Goal: Information Seeking & Learning: Check status

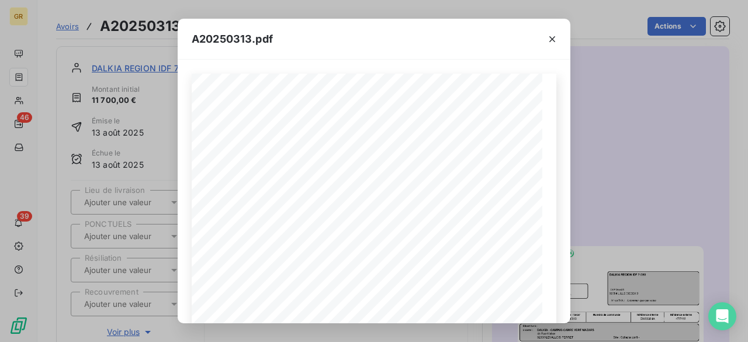
scroll to position [88, 0]
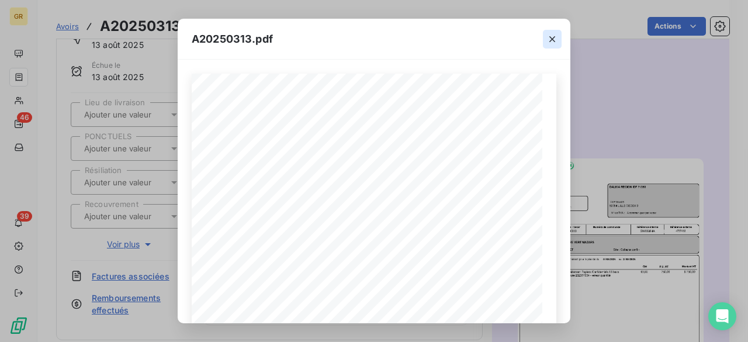
click at [550, 37] on icon "button" at bounding box center [553, 39] width 6 height 6
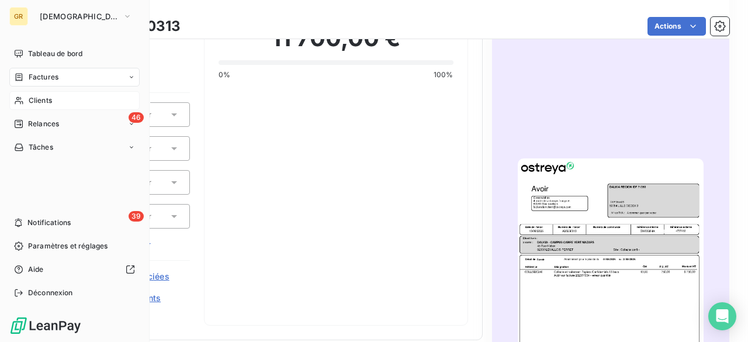
drag, startPoint x: 36, startPoint y: 101, endPoint x: 61, endPoint y: 102, distance: 24.6
click at [36, 101] on span "Clients" at bounding box center [40, 100] width 23 height 11
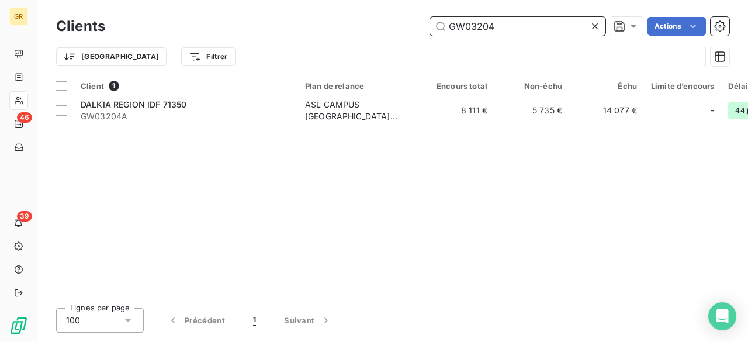
click at [516, 27] on input "GW03204" at bounding box center [517, 26] width 175 height 19
paste input "1305"
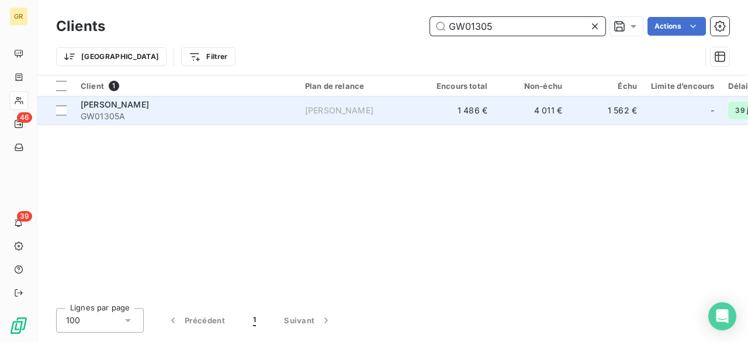
type input "GW01305"
click at [156, 109] on div "[PERSON_NAME]" at bounding box center [186, 105] width 210 height 12
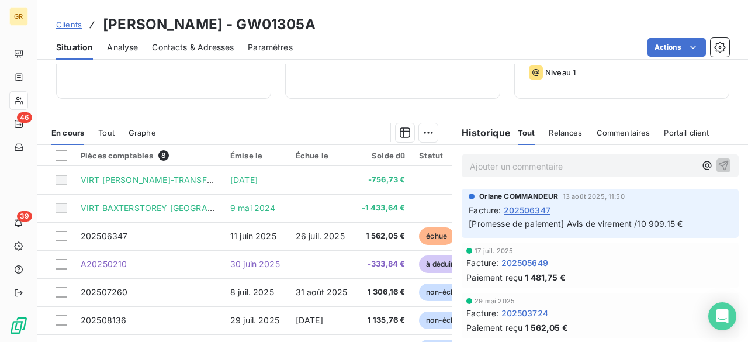
scroll to position [234, 0]
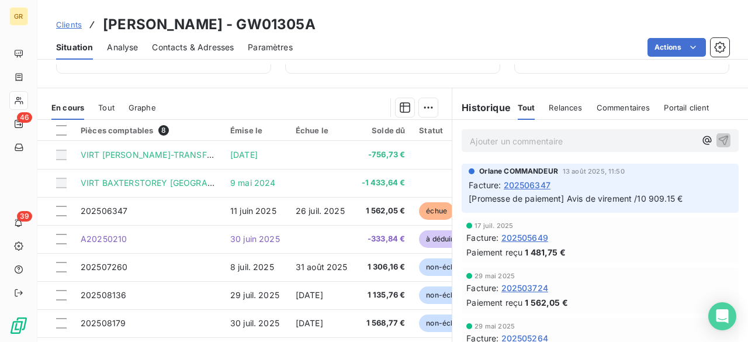
click at [112, 108] on span "Tout" at bounding box center [106, 107] width 16 height 9
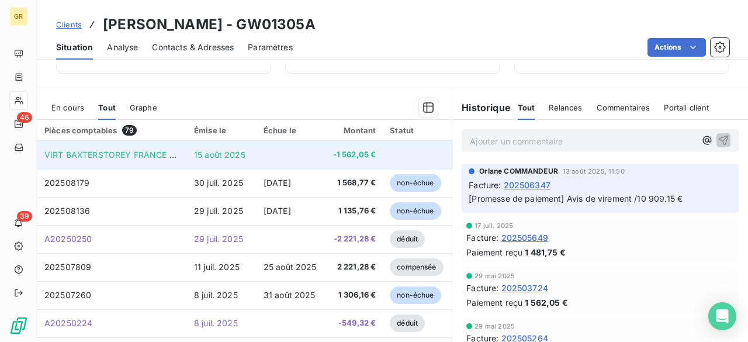
click at [295, 156] on td at bounding box center [292, 155] width 70 height 28
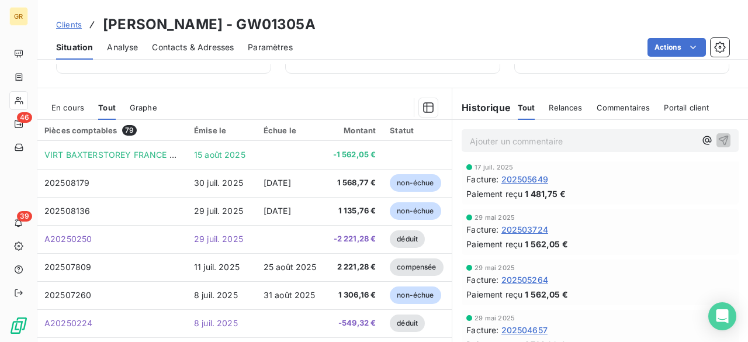
scroll to position [292, 0]
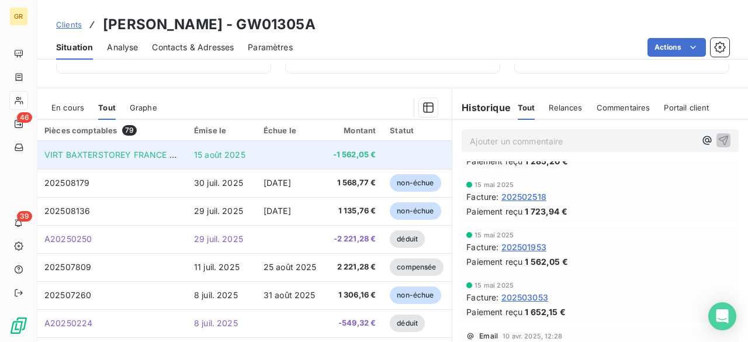
click at [295, 154] on td at bounding box center [292, 155] width 70 height 28
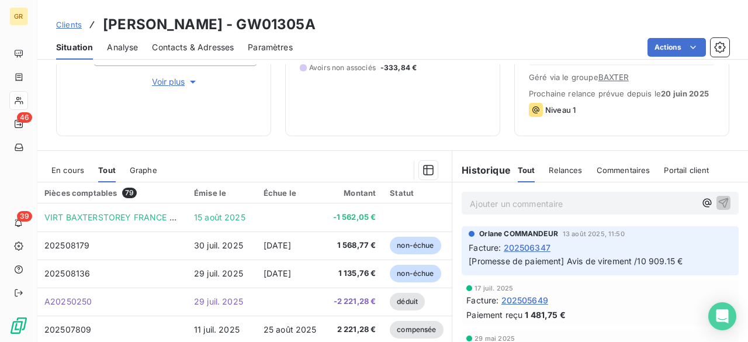
scroll to position [271, 0]
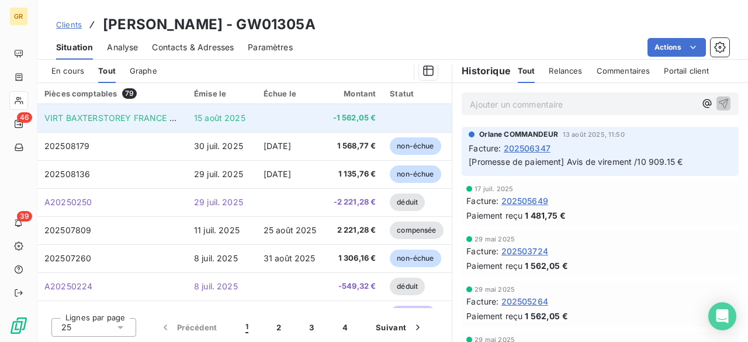
click at [261, 116] on td at bounding box center [292, 118] width 70 height 28
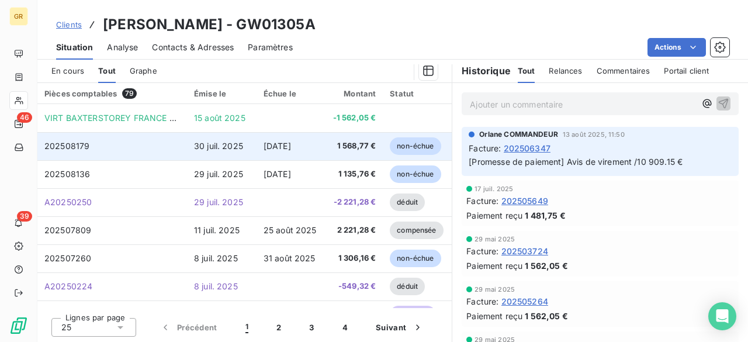
click at [271, 153] on td "[DATE]" at bounding box center [292, 146] width 70 height 28
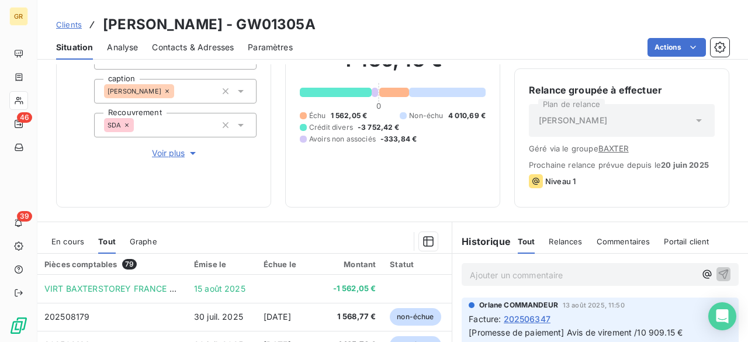
scroll to position [234, 0]
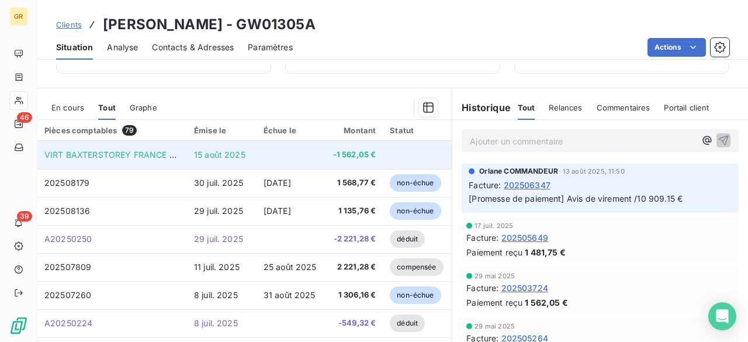
click at [158, 160] on td "VIRT BAXTERSTOREY FRANCE SAS" at bounding box center [112, 155] width 150 height 28
click at [98, 162] on td "VIRT BAXTERSTOREY FRANCE SAS" at bounding box center [112, 155] width 150 height 28
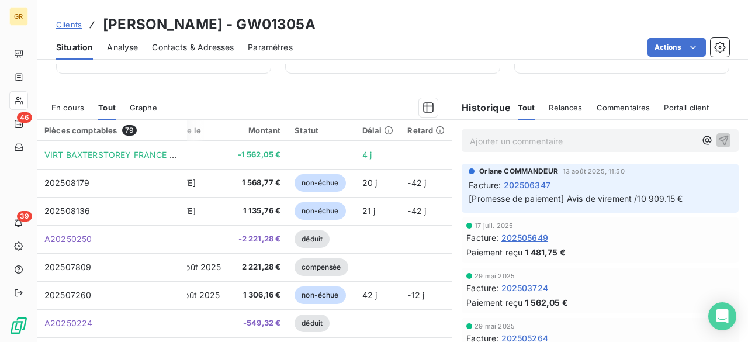
scroll to position [0, 98]
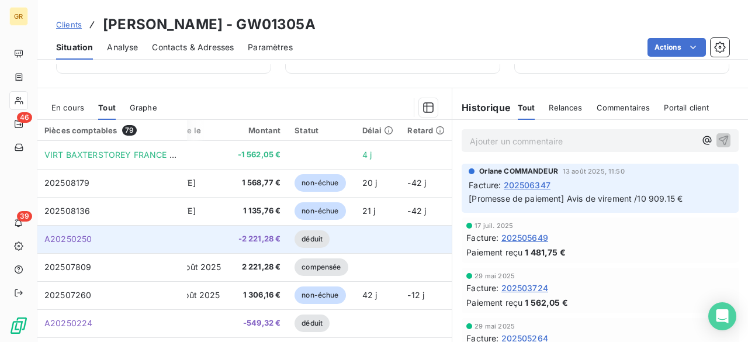
click at [198, 236] on td at bounding box center [196, 239] width 70 height 28
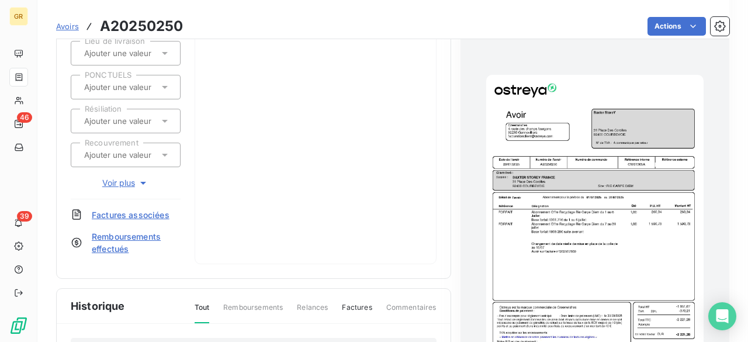
scroll to position [175, 0]
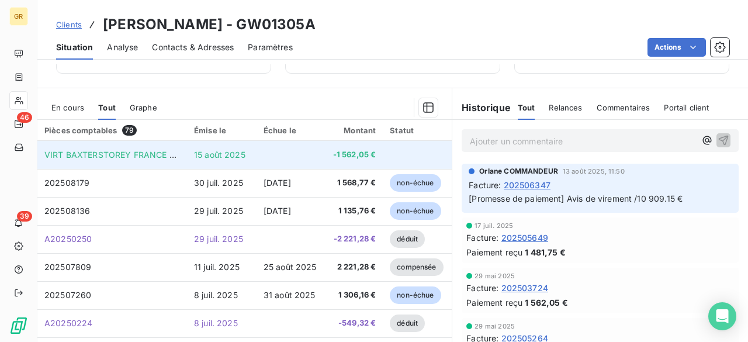
click at [146, 164] on td "VIRT BAXTERSTOREY FRANCE SAS" at bounding box center [112, 155] width 150 height 28
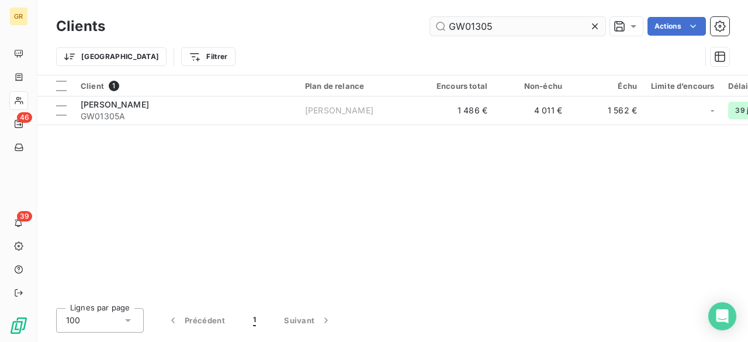
click at [472, 23] on input "GW01305" at bounding box center [517, 26] width 175 height 19
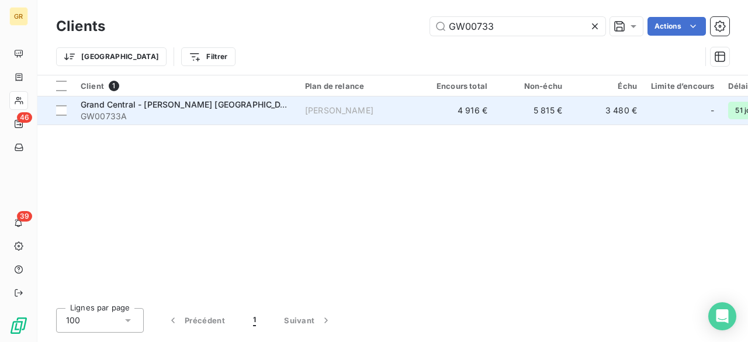
type input "GW00733"
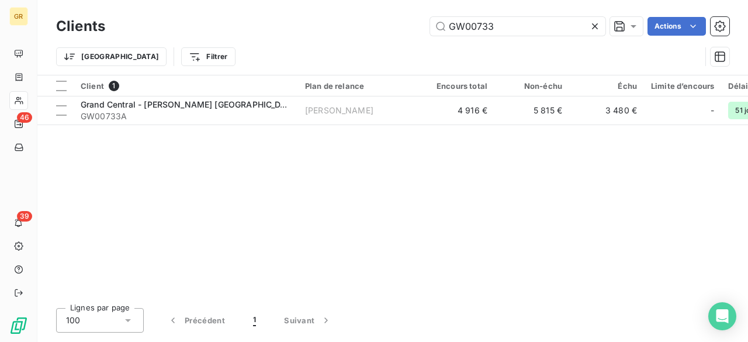
drag, startPoint x: 181, startPoint y: 116, endPoint x: 183, endPoint y: 125, distance: 8.9
click at [183, 125] on div "Client 1 Plan de relance Encours total Non-échu Échu Limite d’encours Délai moy…" at bounding box center [392, 186] width 711 height 223
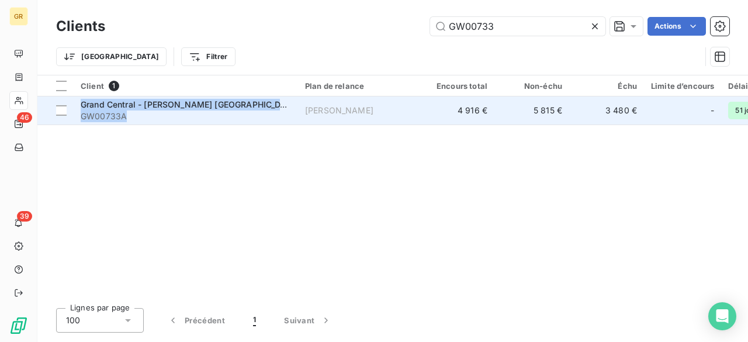
click at [196, 112] on span "GW00733A" at bounding box center [186, 116] width 210 height 12
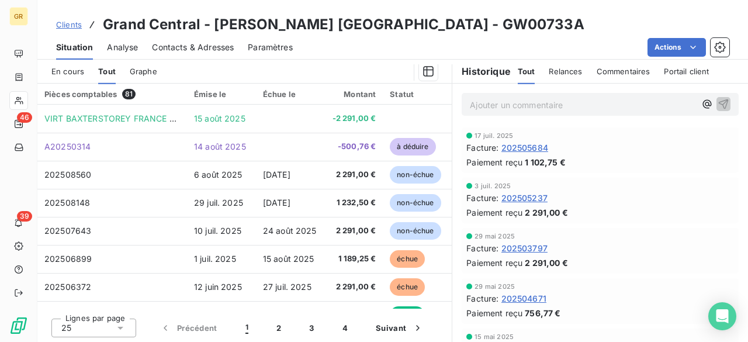
scroll to position [271, 0]
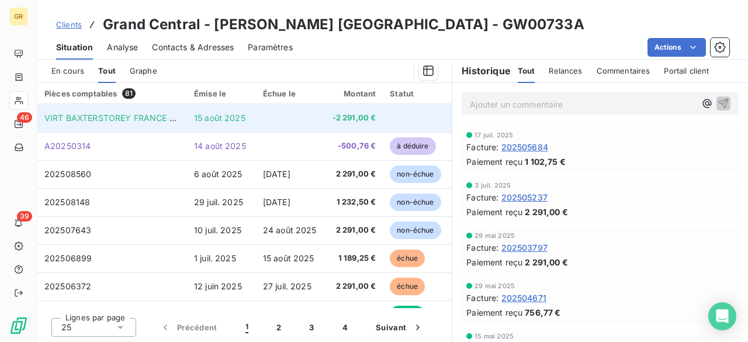
click at [88, 122] on td "VIRT BAXTERSTOREY FRANCE SAS" at bounding box center [112, 118] width 150 height 28
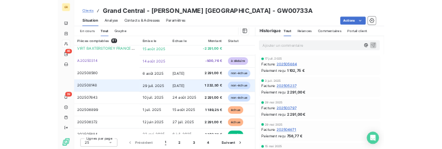
scroll to position [0, 0]
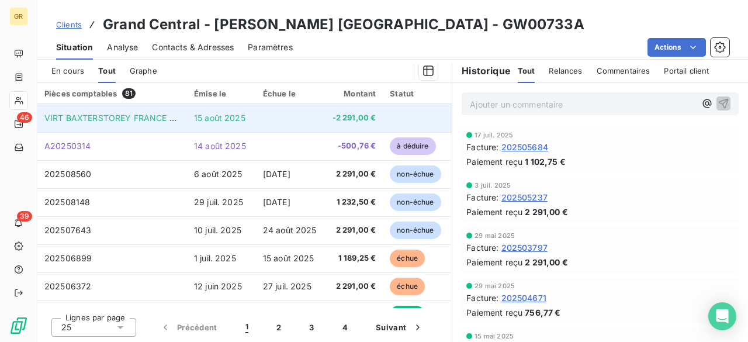
click at [140, 115] on span "VIRT BAXTERSTOREY FRANCE SAS" at bounding box center [114, 118] width 141 height 10
click at [177, 125] on td "VIRT BAXTERSTOREY FRANCE SAS" at bounding box center [112, 118] width 150 height 28
click at [178, 119] on span "VIRT BAXTERSTOREY FRANCE SAS" at bounding box center [114, 118] width 141 height 10
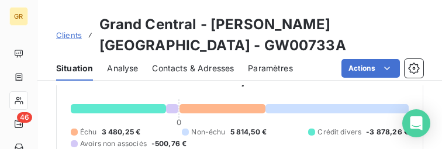
scroll to position [46, 0]
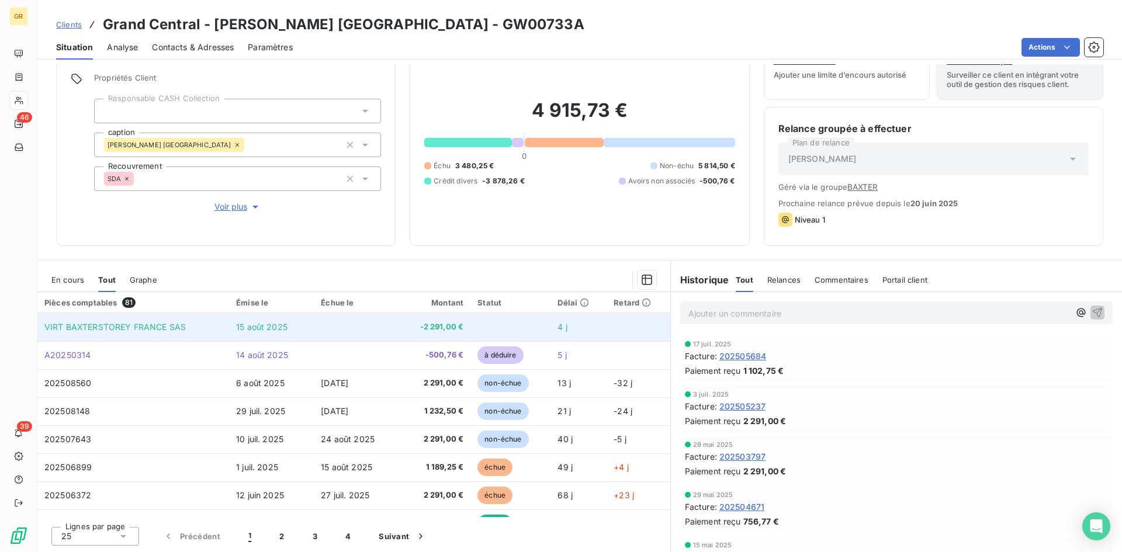
click at [180, 331] on span "VIRT BAXTERSTOREY FRANCE SAS" at bounding box center [114, 327] width 141 height 10
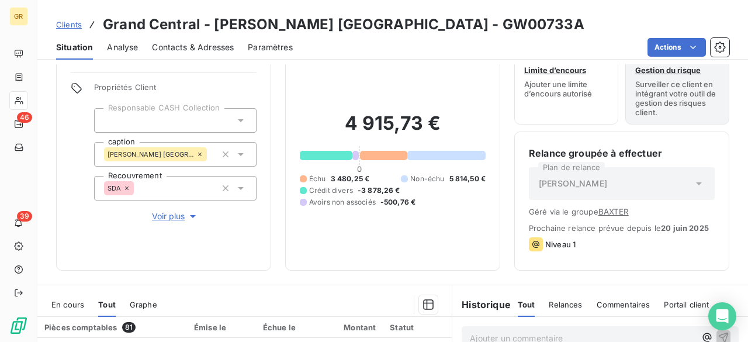
scroll to position [0, 0]
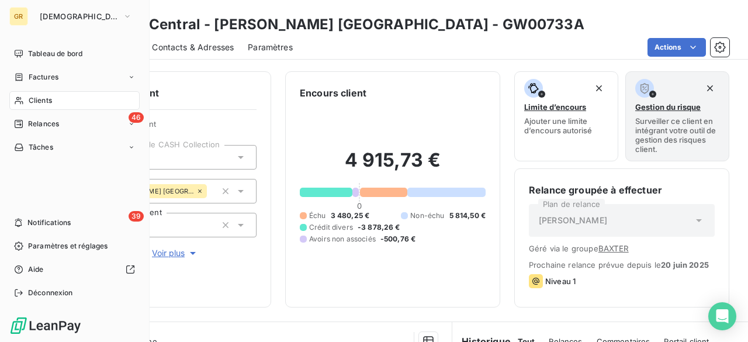
click at [33, 96] on span "Clients" at bounding box center [40, 100] width 23 height 11
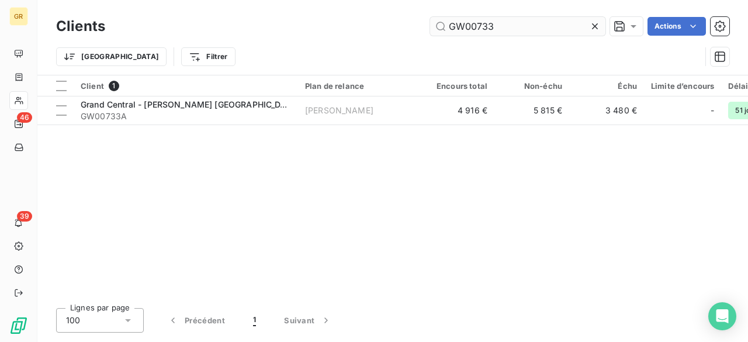
click at [534, 20] on input "GW00733" at bounding box center [517, 26] width 175 height 19
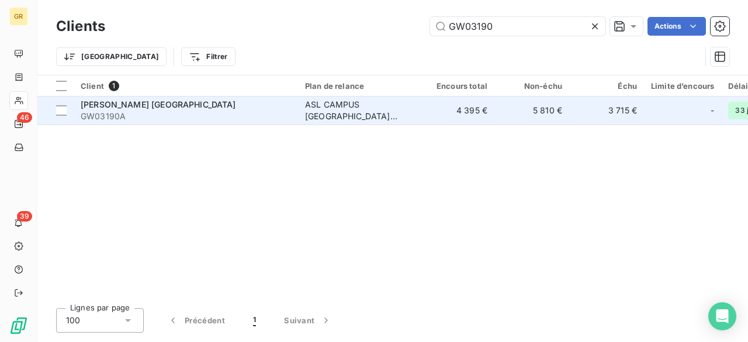
type input "GW03190"
click at [194, 110] on span "GW03190A" at bounding box center [186, 116] width 210 height 12
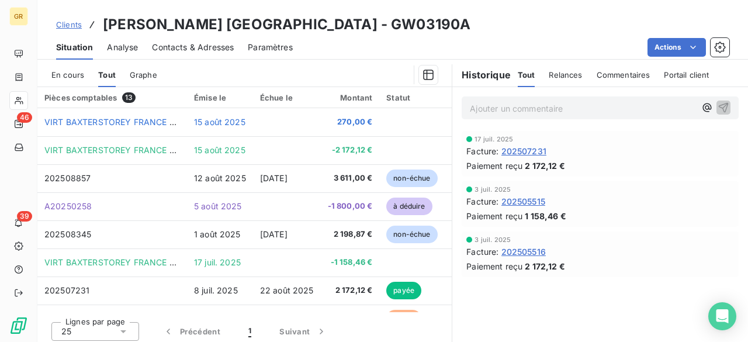
scroll to position [284, 0]
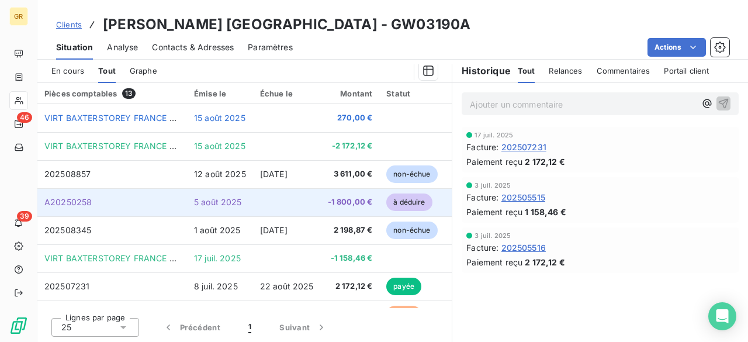
click at [144, 201] on td "A20250258" at bounding box center [112, 202] width 150 height 28
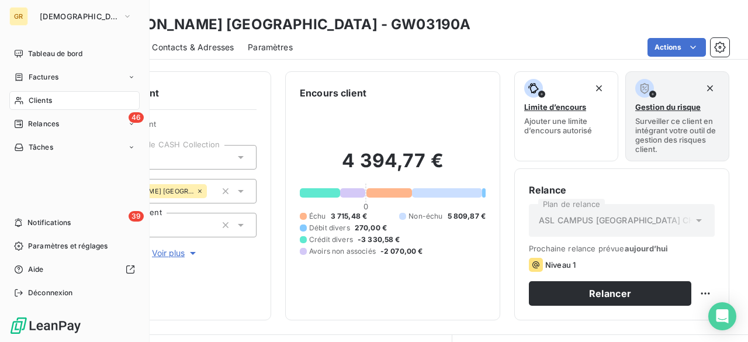
click at [45, 105] on span "Clients" at bounding box center [40, 100] width 23 height 11
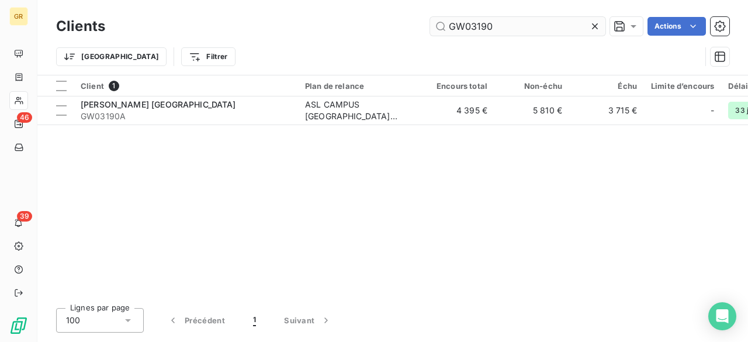
click at [530, 18] on input "GW03190" at bounding box center [517, 26] width 175 height 19
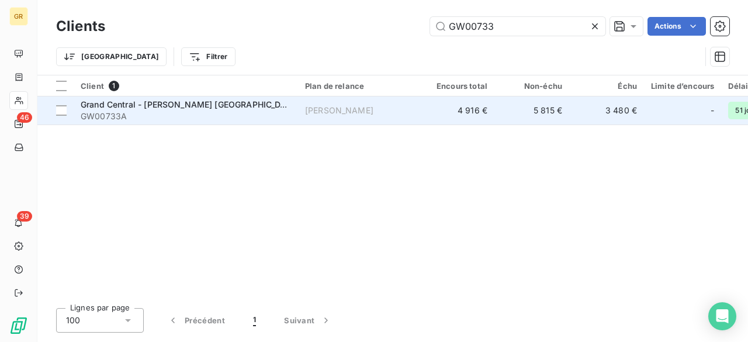
type input "GW00733"
click at [225, 101] on span "Grand Central - [PERSON_NAME] [GEOGRAPHIC_DATA]" at bounding box center [190, 104] width 219 height 10
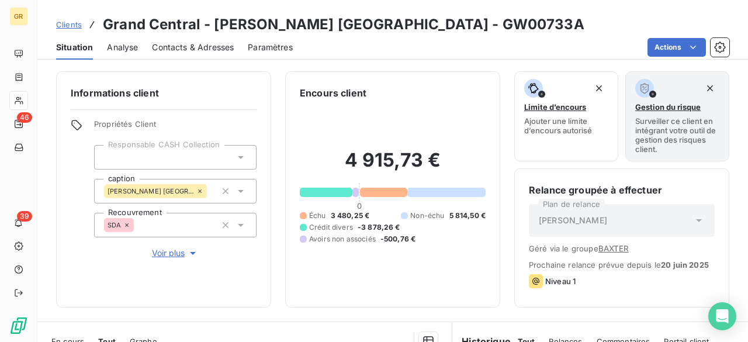
scroll to position [234, 0]
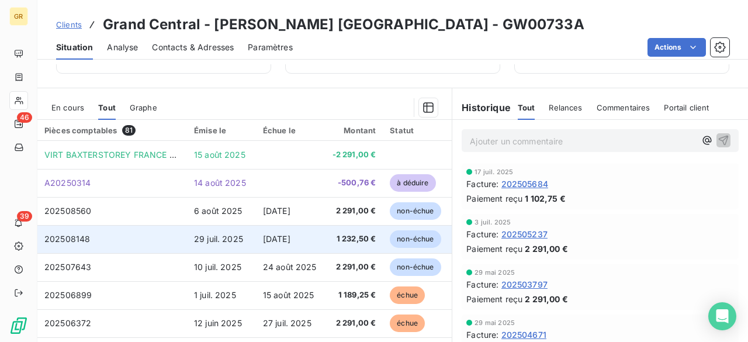
click at [185, 234] on td "202508148" at bounding box center [112, 239] width 150 height 28
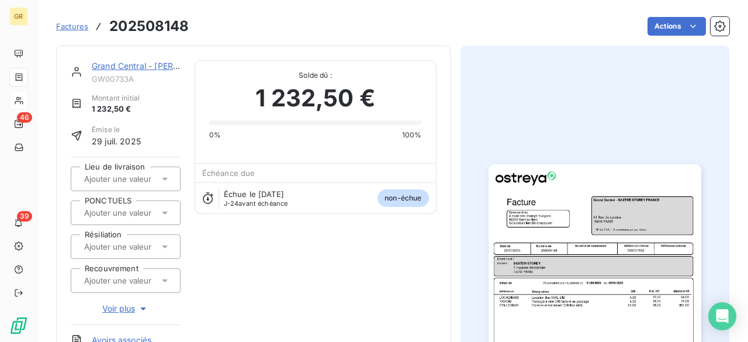
click at [593, 309] on img "button" at bounding box center [595, 314] width 213 height 300
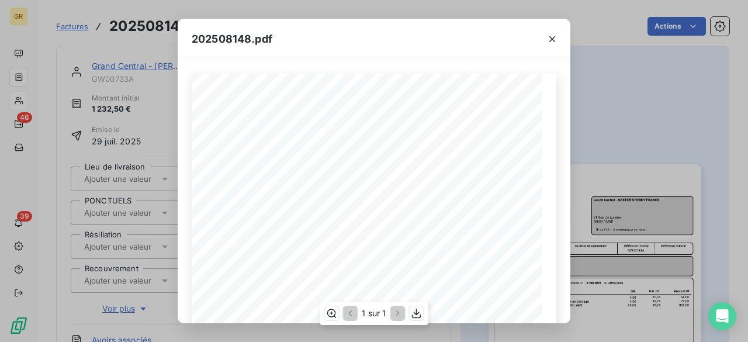
scroll to position [58, 0]
click at [553, 36] on icon "button" at bounding box center [553, 39] width 12 height 12
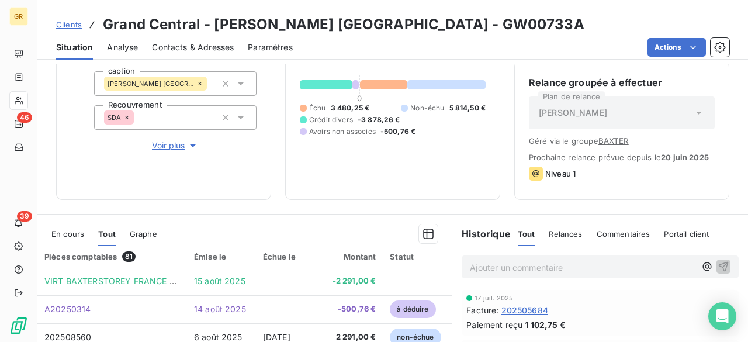
scroll to position [175, 0]
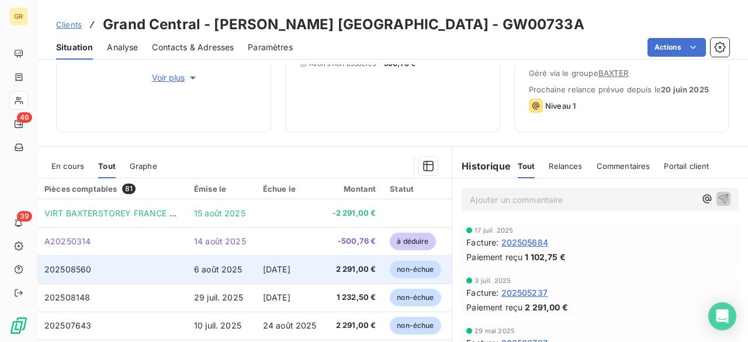
click at [118, 274] on td "202508560" at bounding box center [112, 269] width 150 height 28
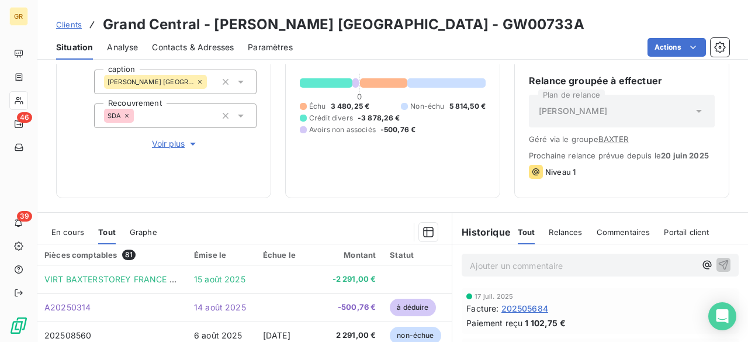
scroll to position [175, 0]
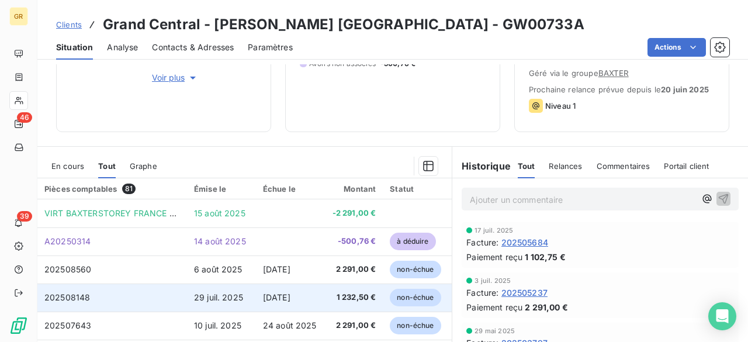
click at [156, 300] on td "202508148" at bounding box center [112, 298] width 150 height 28
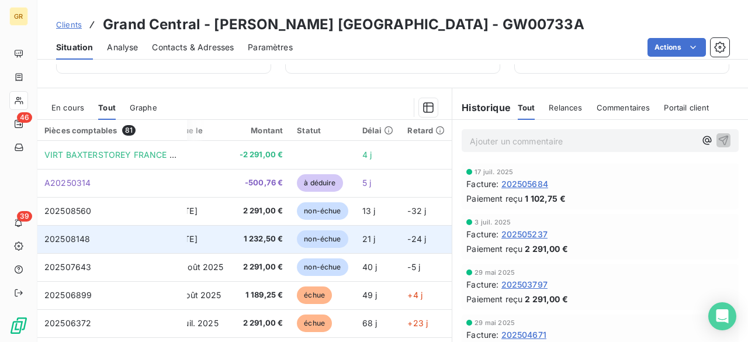
scroll to position [0, 101]
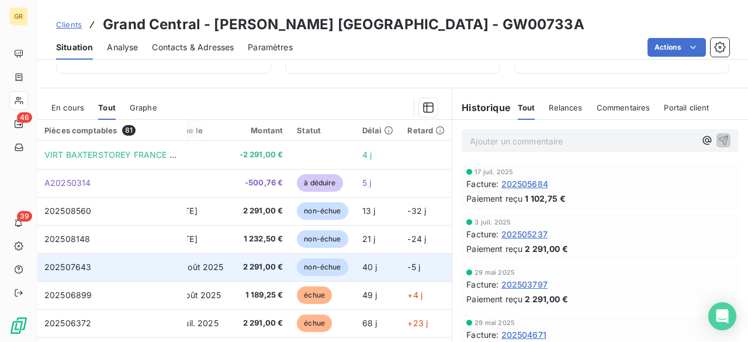
click at [150, 270] on td "202507643" at bounding box center [112, 267] width 150 height 28
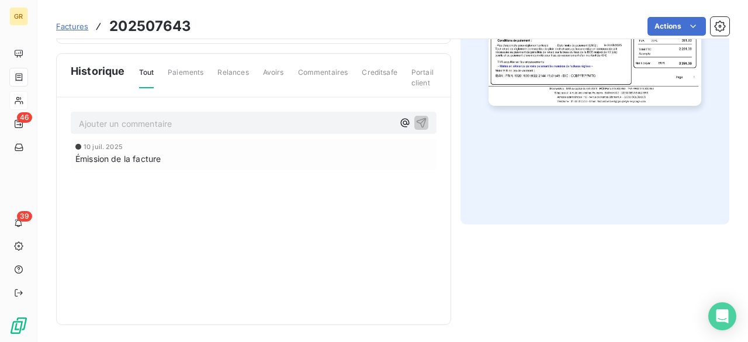
scroll to position [67, 0]
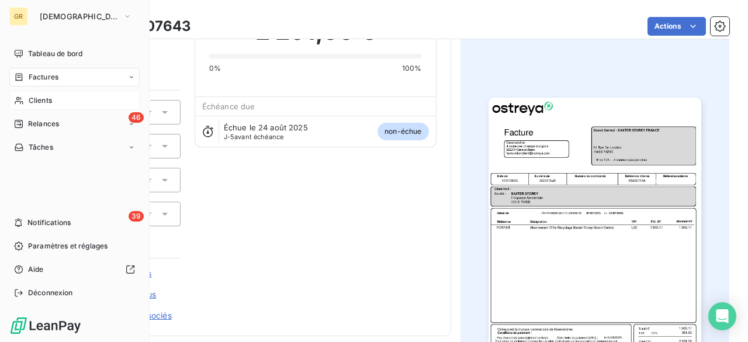
click at [32, 102] on span "Clients" at bounding box center [40, 100] width 23 height 11
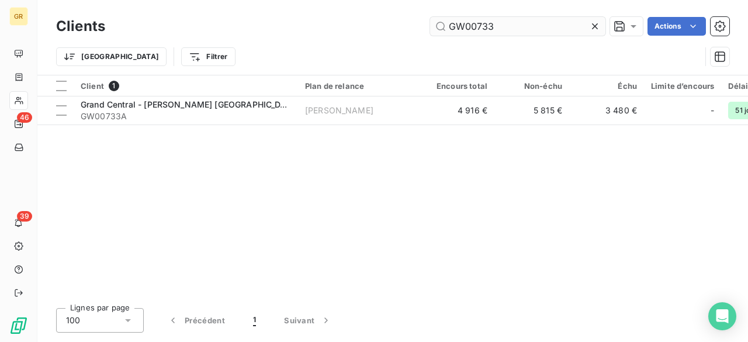
click at [564, 21] on input "GW00733" at bounding box center [517, 26] width 175 height 19
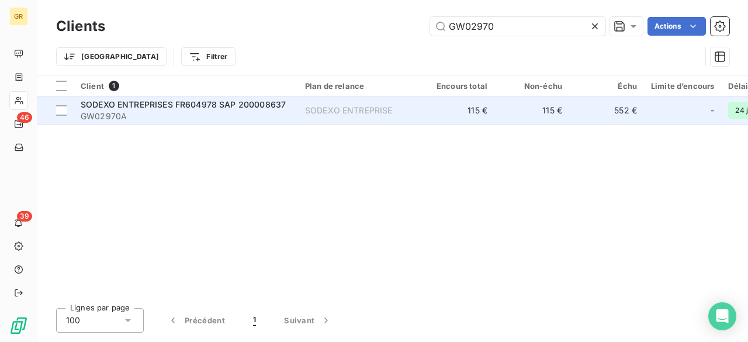
type input "GW02970"
click at [238, 107] on span "SODEXO ENTREPRISES FR604978 SAP 200008637" at bounding box center [183, 104] width 205 height 10
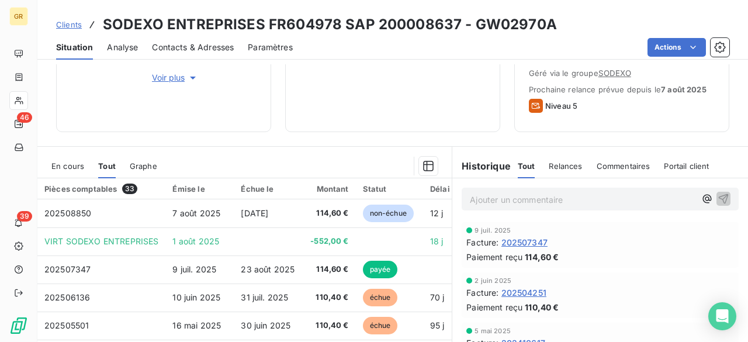
scroll to position [220, 0]
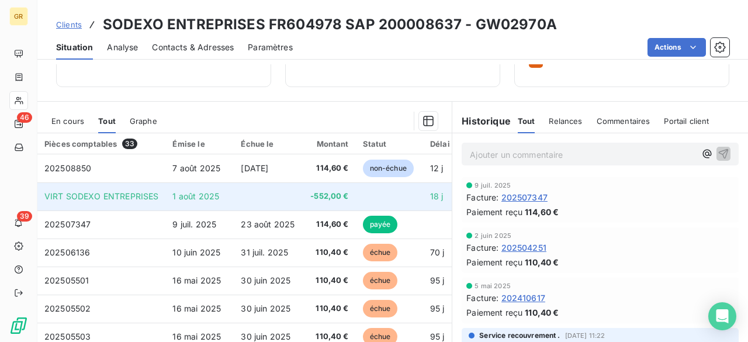
click at [219, 197] on td "1 août 2025" at bounding box center [199, 196] width 68 height 28
drag, startPoint x: 219, startPoint y: 197, endPoint x: 134, endPoint y: 187, distance: 85.3
click at [134, 187] on td "VIRT SODEXO ENTREPRISES" at bounding box center [101, 196] width 128 height 28
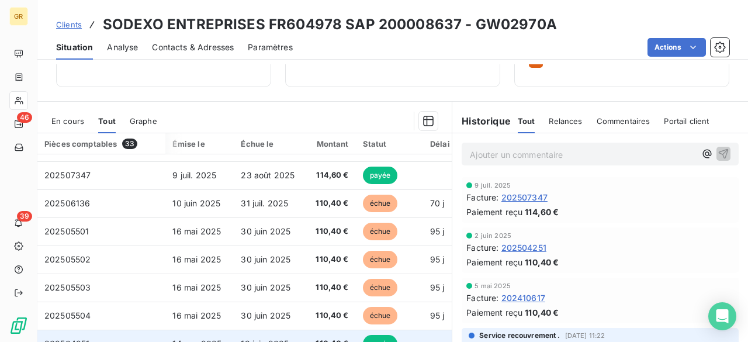
scroll to position [49, 56]
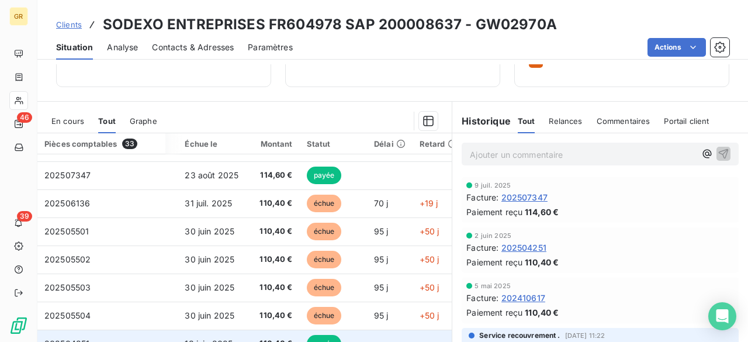
click at [132, 206] on td "202506136" at bounding box center [101, 203] width 128 height 28
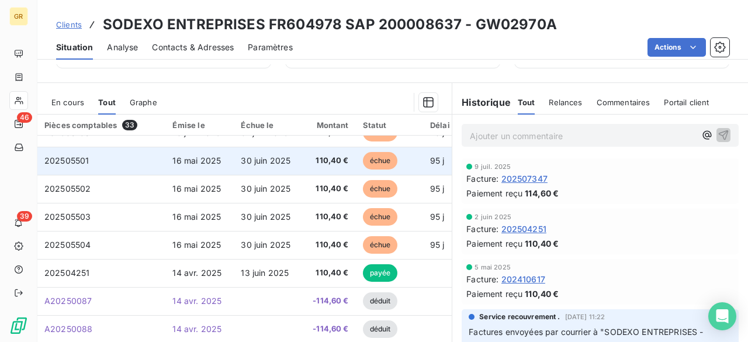
scroll to position [127, 0]
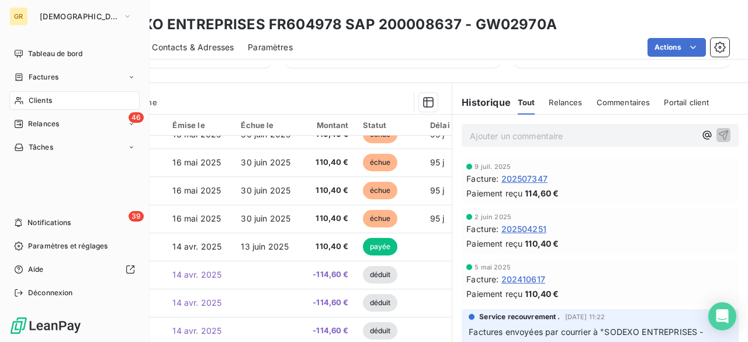
click at [27, 90] on nav "Tableau de bord Factures Clients 46 Relances Tâches" at bounding box center [74, 100] width 130 height 112
click at [38, 99] on span "Clients" at bounding box center [40, 100] width 23 height 11
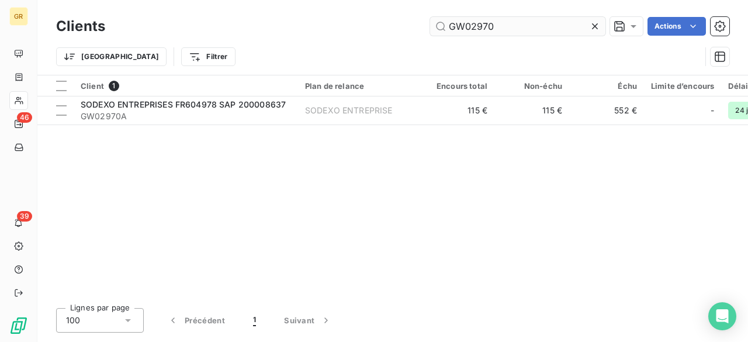
click at [522, 25] on input "GW02970" at bounding box center [517, 26] width 175 height 19
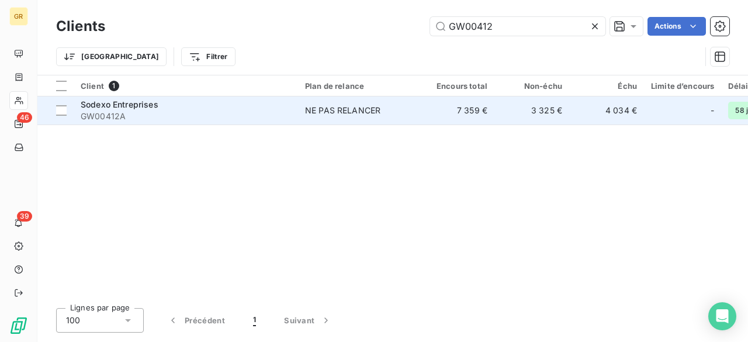
type input "GW00412"
click at [167, 102] on div "Sodexo Entreprises" at bounding box center [186, 105] width 210 height 12
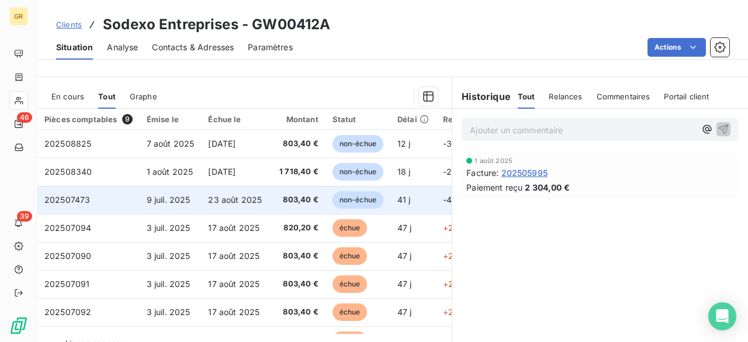
scroll to position [224, 0]
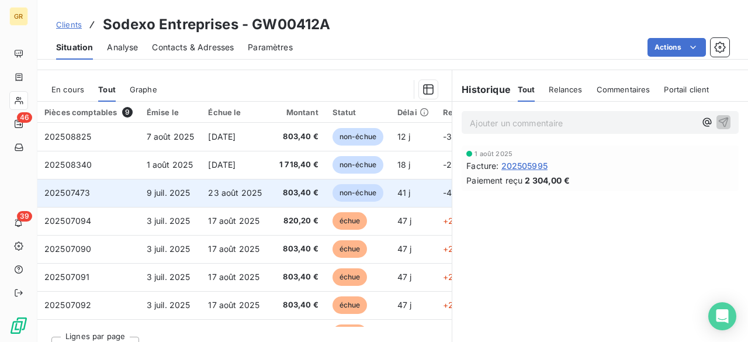
click at [124, 196] on td "202507473" at bounding box center [88, 193] width 102 height 28
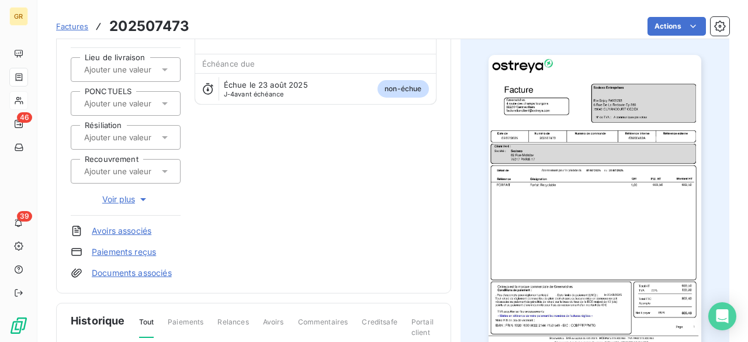
scroll to position [110, 0]
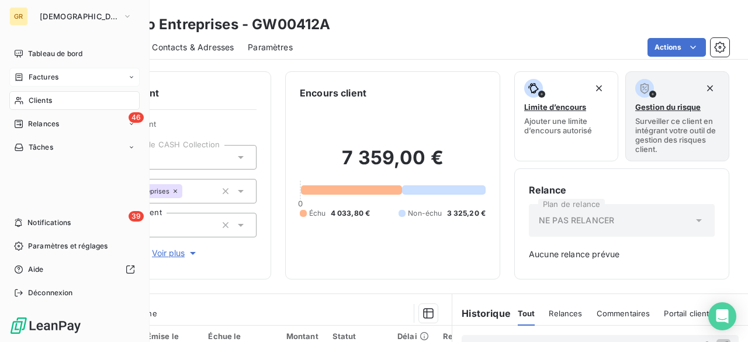
click at [25, 77] on div "Factures" at bounding box center [36, 77] width 44 height 11
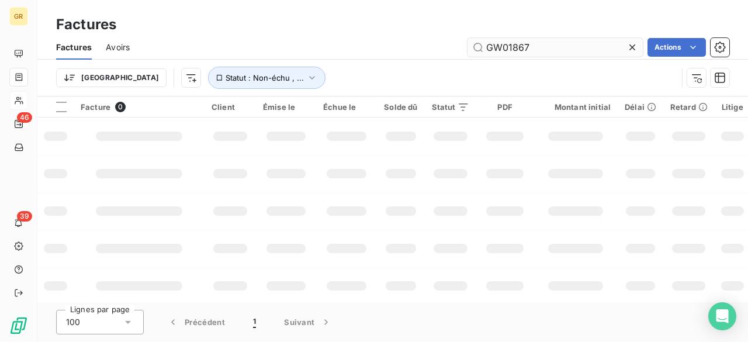
click at [560, 54] on input "GW01867" at bounding box center [555, 47] width 175 height 19
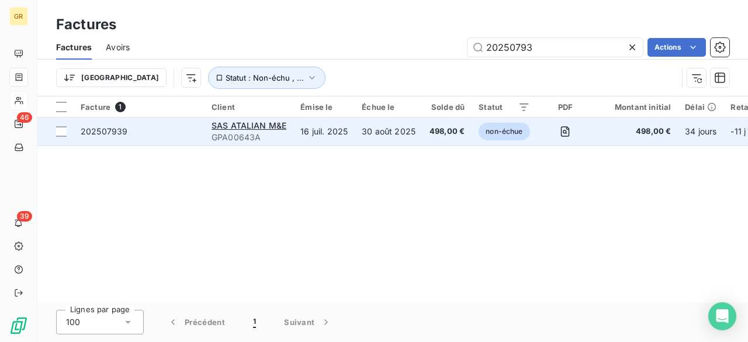
type input "20250793"
click at [165, 132] on span "202507939" at bounding box center [139, 132] width 117 height 12
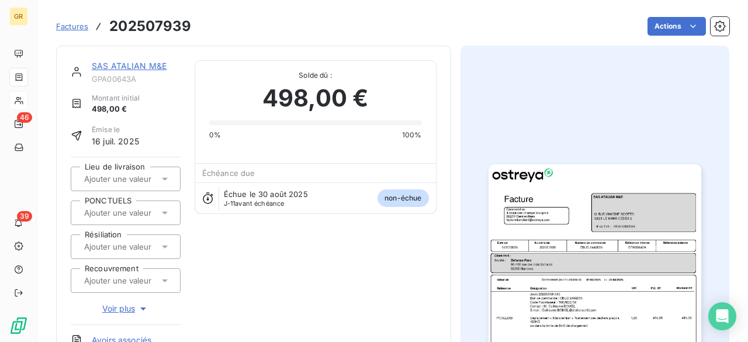
click at [553, 251] on img "button" at bounding box center [595, 314] width 213 height 300
